Goal: Task Accomplishment & Management: Manage account settings

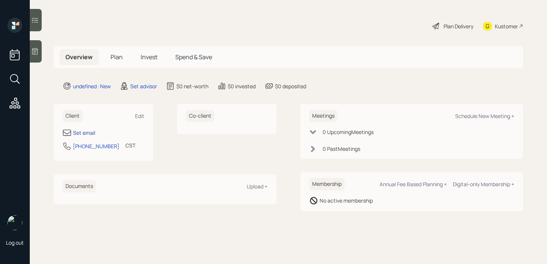
click at [86, 130] on div "Set email" at bounding box center [84, 133] width 22 height 8
select select "America/[GEOGRAPHIC_DATA]"
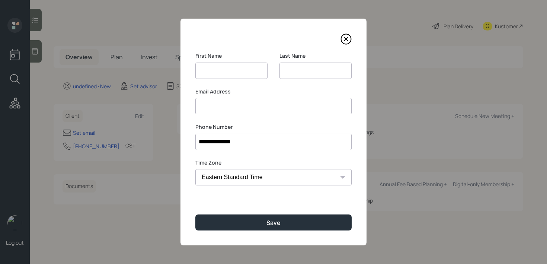
type input "[URL][DOMAIN_NAME]"
type input "[PERSON_NAME]"
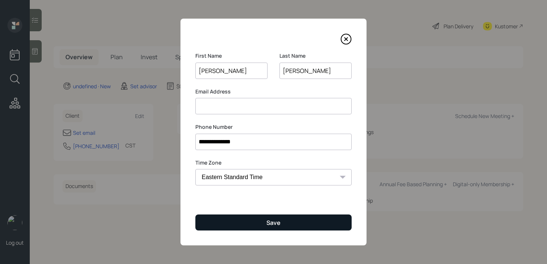
type input "[PERSON_NAME]"
click at [271, 219] on div "Save" at bounding box center [274, 223] width 14 height 8
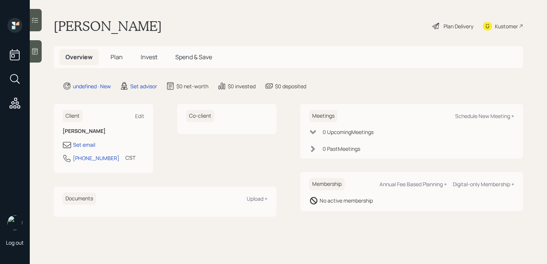
click at [36, 53] on icon at bounding box center [34, 51] width 7 height 7
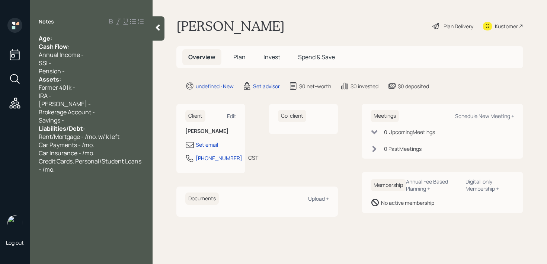
click at [117, 36] on div "Age:" at bounding box center [91, 38] width 105 height 8
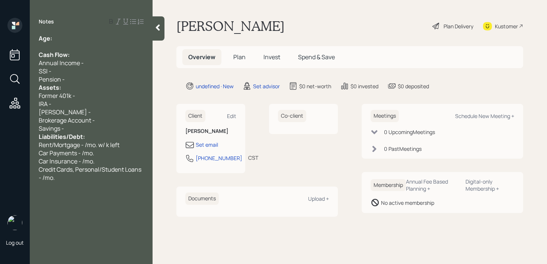
click at [84, 81] on div "Pension -" at bounding box center [91, 79] width 105 height 8
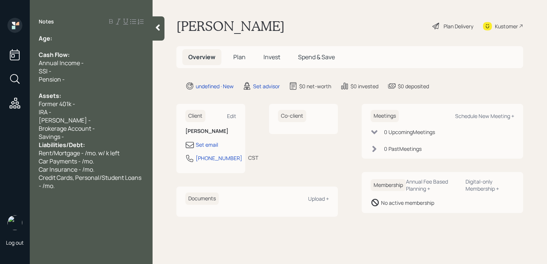
click at [82, 137] on div "Savings -" at bounding box center [91, 137] width 105 height 8
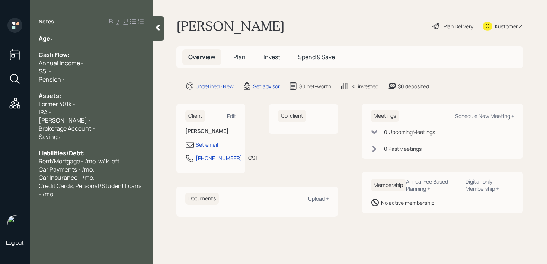
click at [61, 36] on div "Age:" at bounding box center [91, 38] width 105 height 8
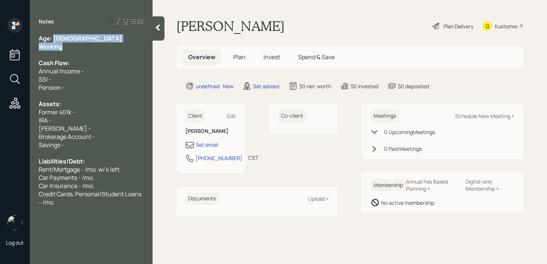
drag, startPoint x: 55, startPoint y: 38, endPoint x: 79, endPoint y: 50, distance: 26.0
click at [79, 50] on div "Age: [DEMOGRAPHIC_DATA] Working Cash Flow: Annual Income - SSI - Pension - Asse…" at bounding box center [91, 120] width 105 height 172
click at [67, 76] on div "SSI -" at bounding box center [91, 79] width 105 height 8
click at [77, 42] on div "Age: [DEMOGRAPHIC_DATA]" at bounding box center [91, 38] width 105 height 8
click at [77, 44] on div "Working" at bounding box center [91, 46] width 105 height 8
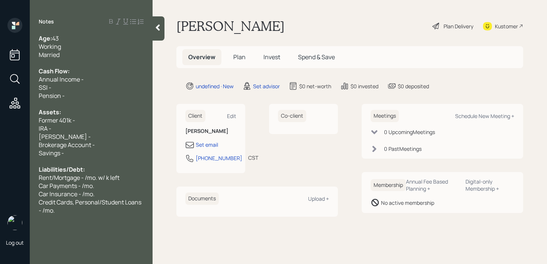
click at [112, 145] on div "Brokerage Account -" at bounding box center [91, 145] width 105 height 8
click at [103, 126] on div "IRA -" at bounding box center [91, 128] width 105 height 8
click at [103, 135] on div "[PERSON_NAME] -" at bounding box center [91, 137] width 105 height 8
click at [103, 141] on span "Brokerage Account - 80k" at bounding box center [72, 145] width 67 height 8
click at [104, 139] on div "[PERSON_NAME] -" at bounding box center [91, 137] width 105 height 8
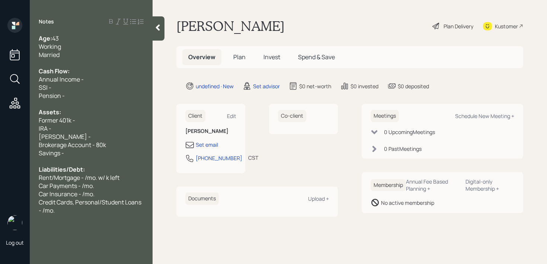
click at [113, 147] on div "Brokerage Account - 80k" at bounding box center [91, 145] width 105 height 8
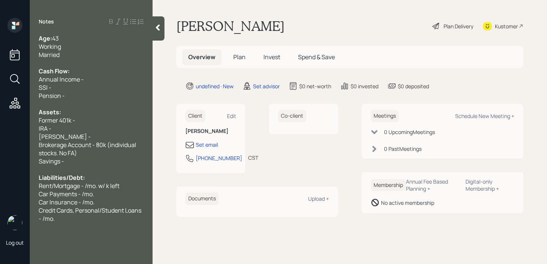
click at [90, 141] on span "Brokerage Account - 80k (individual stocks. No FA)" at bounding box center [88, 149] width 99 height 16
drag, startPoint x: 90, startPoint y: 136, endPoint x: 30, endPoint y: 129, distance: 60.0
click at [30, 129] on div "Age: [DEMOGRAPHIC_DATA] Working Married Cash Flow: Annual Income - SSI - Pensio…" at bounding box center [91, 128] width 123 height 188
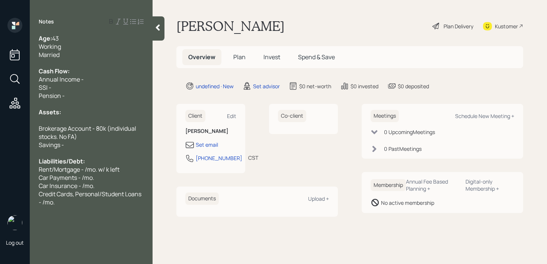
click at [75, 145] on div "Savings -" at bounding box center [91, 145] width 105 height 8
click at [87, 112] on div "Assets:" at bounding box center [91, 112] width 105 height 8
click at [87, 116] on div at bounding box center [91, 120] width 105 height 8
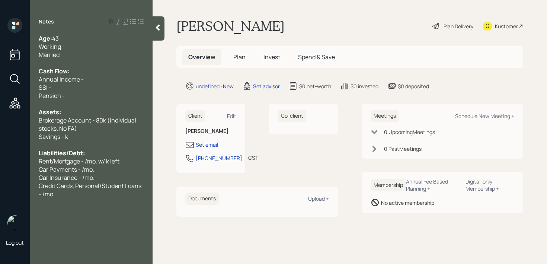
click at [38, 82] on div "Age: [DEMOGRAPHIC_DATA] Working Married Cash Flow: Annual Income - SSI - Pensio…" at bounding box center [91, 116] width 123 height 164
click at [41, 80] on span "Annual Income -" at bounding box center [61, 79] width 45 height 8
click at [68, 124] on span "Brokerage Account - 80k (individual stocks. No FA)" at bounding box center [88, 124] width 99 height 16
click at [76, 139] on div "Savings - k" at bounding box center [91, 137] width 105 height 8
click at [80, 165] on div "Age: [DEMOGRAPHIC_DATA] Working Married Cash Flow: Household Annual Income - SS…" at bounding box center [91, 116] width 105 height 164
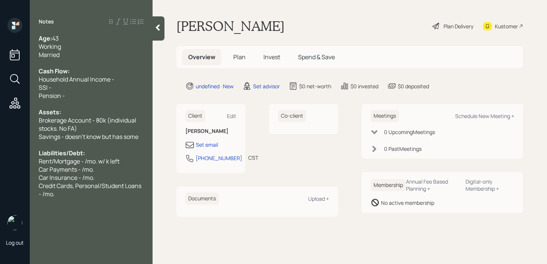
click at [94, 102] on div at bounding box center [91, 104] width 105 height 8
click at [122, 80] on div "Household Annual Income -" at bounding box center [91, 79] width 105 height 8
click at [102, 93] on div "Pension -" at bounding box center [91, 96] width 105 height 8
drag, startPoint x: 102, startPoint y: 93, endPoint x: 39, endPoint y: 86, distance: 64.0
click at [39, 86] on div "Age: [DEMOGRAPHIC_DATA] Working Married Cash Flow: Household Annual Income - 14…" at bounding box center [91, 116] width 105 height 164
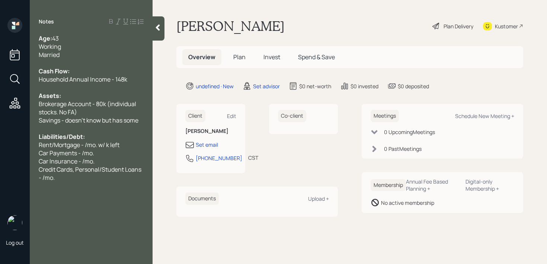
click at [56, 179] on div "Credit Cards, Personal/Student Loans - /mo." at bounding box center [91, 173] width 105 height 16
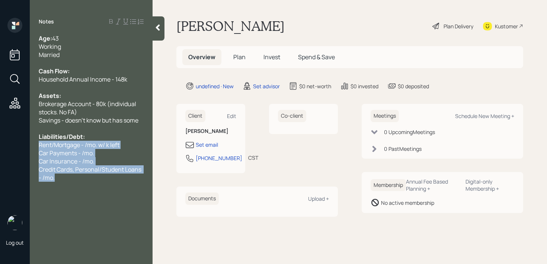
drag, startPoint x: 56, startPoint y: 179, endPoint x: 35, endPoint y: 146, distance: 39.2
click at [35, 146] on div "Age: [DEMOGRAPHIC_DATA] Working Married Cash Flow: Household Annual Income - 14…" at bounding box center [91, 107] width 123 height 147
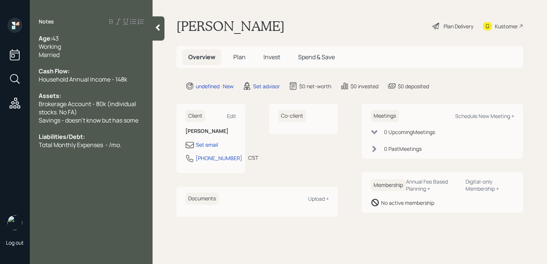
click at [114, 145] on span "Total Monthly Expenses - /mo." at bounding box center [80, 145] width 83 height 8
click at [102, 156] on div "Total Monthly Expenses - ~3.5k-4k/mo." at bounding box center [91, 149] width 105 height 16
click at [209, 147] on div "Set email" at bounding box center [207, 145] width 22 height 8
select select "America/[GEOGRAPHIC_DATA]"
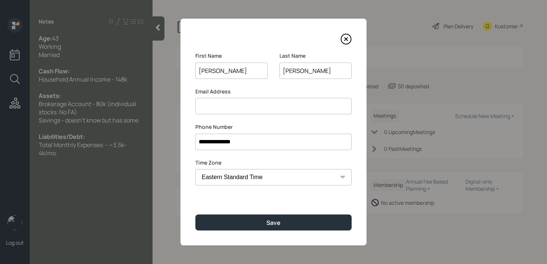
click at [239, 98] on input at bounding box center [273, 106] width 156 height 16
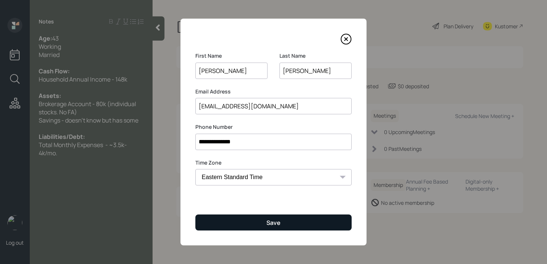
type input "[EMAIL_ADDRESS][DOMAIN_NAME]"
click at [266, 224] on button "Save" at bounding box center [273, 222] width 156 height 16
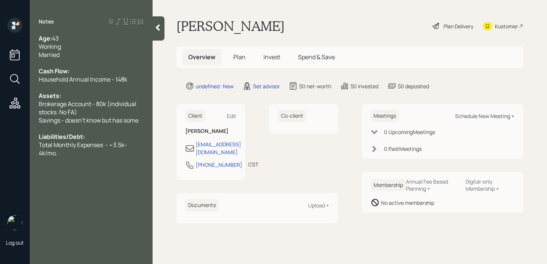
click at [477, 118] on div "Schedule New Meeting +" at bounding box center [484, 115] width 59 height 7
select select "round-[PERSON_NAME]"
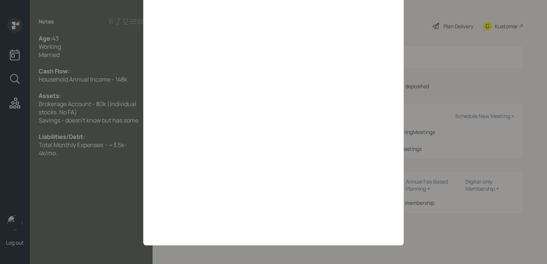
scroll to position [71, 0]
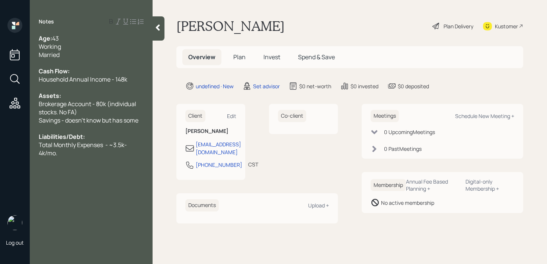
click at [504, 32] on div "Kustomer" at bounding box center [503, 26] width 40 height 16
